Goal: Task Accomplishment & Management: Use online tool/utility

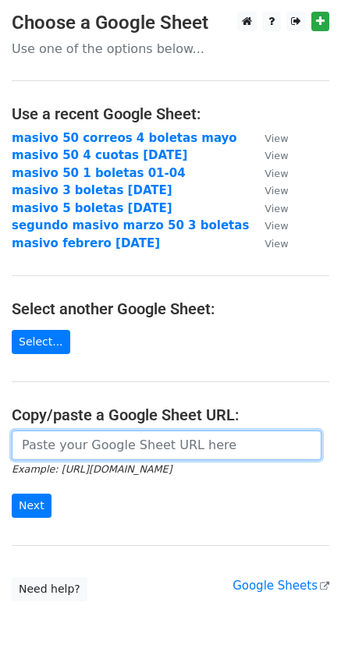
click at [120, 442] on input "url" at bounding box center [167, 446] width 310 height 30
paste input "https://docs.google.com/spreadsheets/d/1R3SkCGN_uVRtKKYELIvT2m56AFlKSRiQ_ETt2B-…"
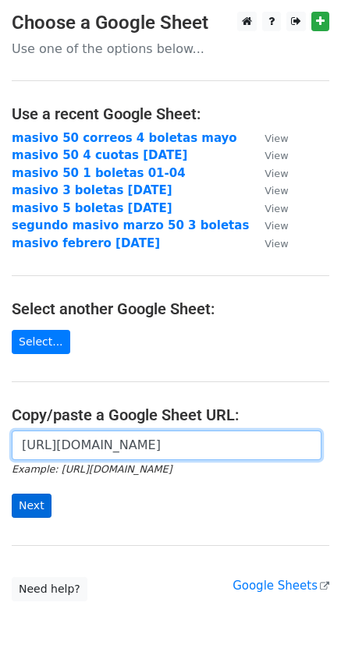
type input "[URL][DOMAIN_NAME]"
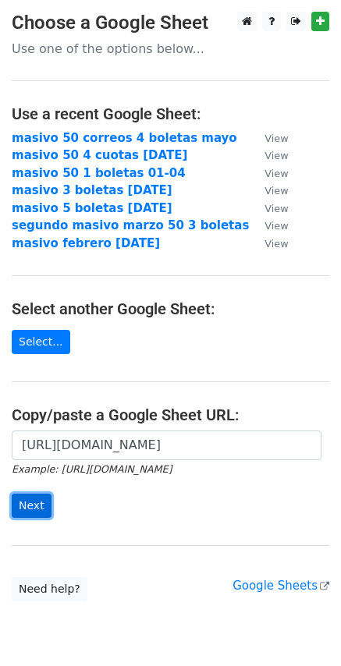
scroll to position [0, 0]
click at [27, 510] on input "Next" at bounding box center [32, 506] width 40 height 24
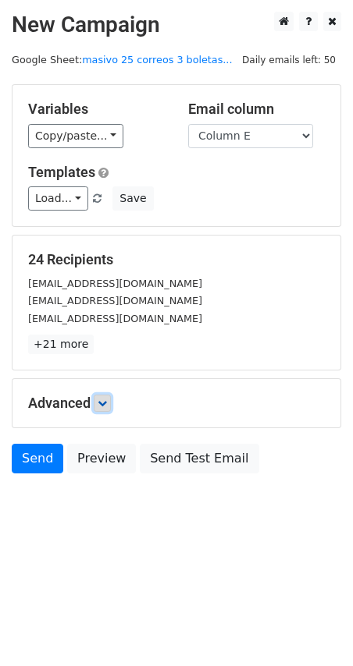
click at [102, 404] on icon at bounding box center [102, 403] width 9 height 9
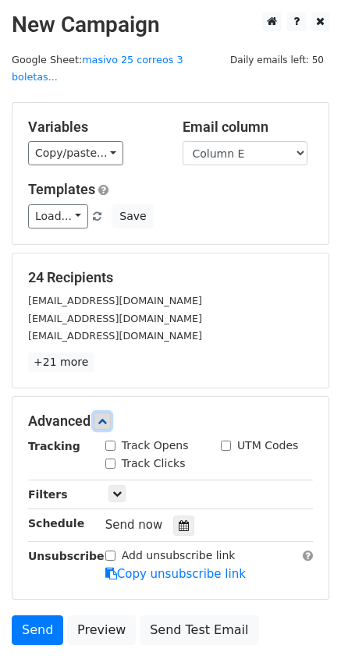
click at [107, 413] on link at bounding box center [102, 421] width 17 height 17
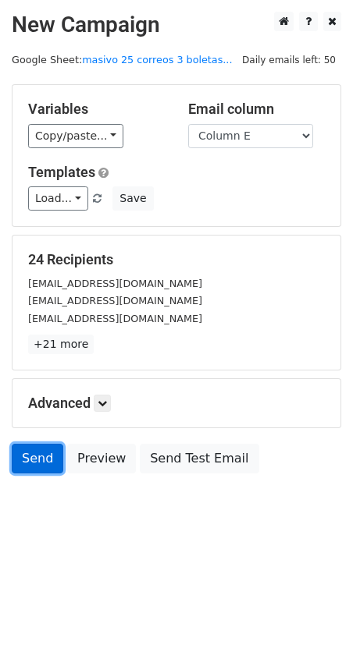
click at [40, 470] on link "Send" at bounding box center [38, 459] width 52 height 30
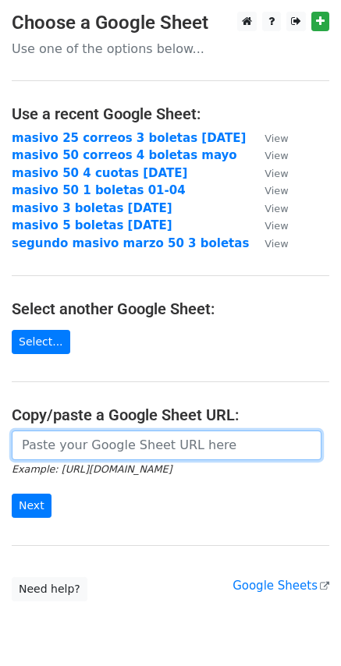
click at [179, 445] on input "url" at bounding box center [167, 446] width 310 height 30
paste input "[URL][DOMAIN_NAME]"
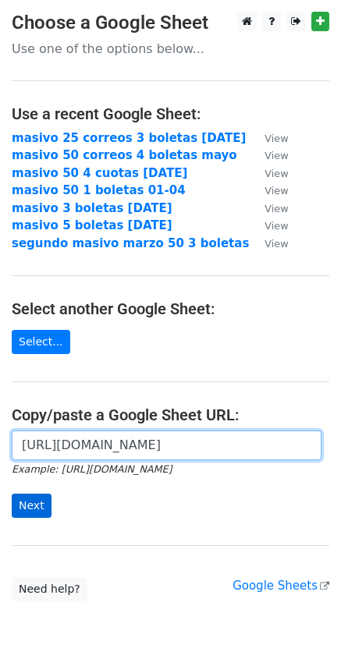
type input "[URL][DOMAIN_NAME]"
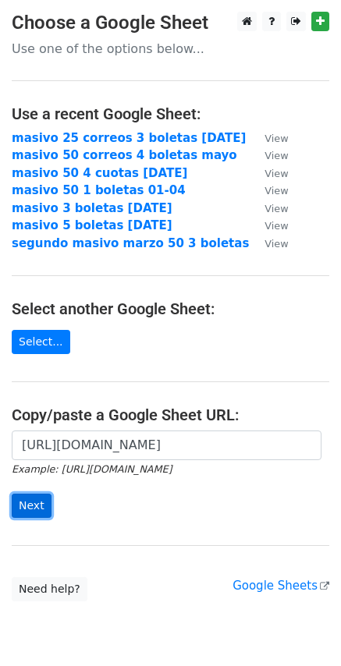
click at [41, 500] on input "Next" at bounding box center [32, 506] width 40 height 24
